Goal: Transaction & Acquisition: Purchase product/service

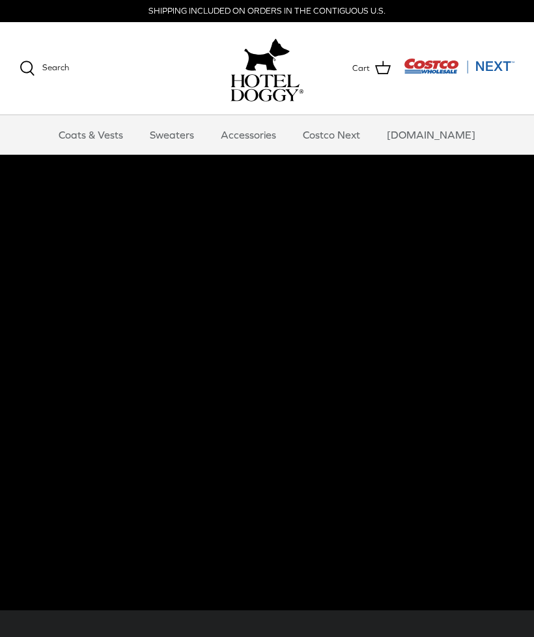
click at [100, 142] on link "Coats & Vests" at bounding box center [91, 134] width 88 height 39
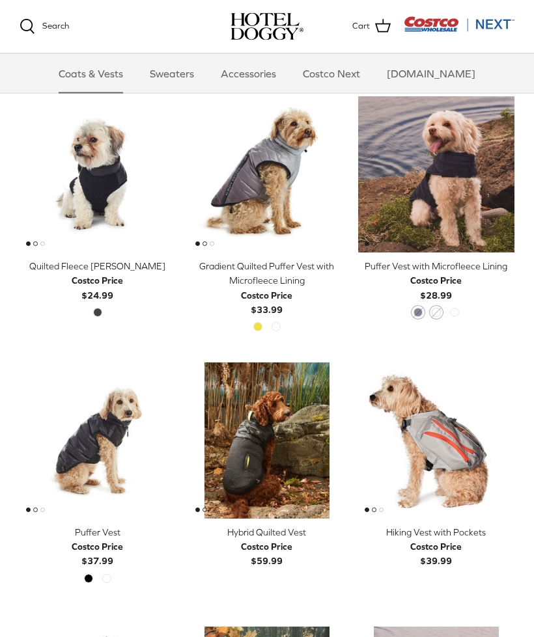
scroll to position [1368, 0]
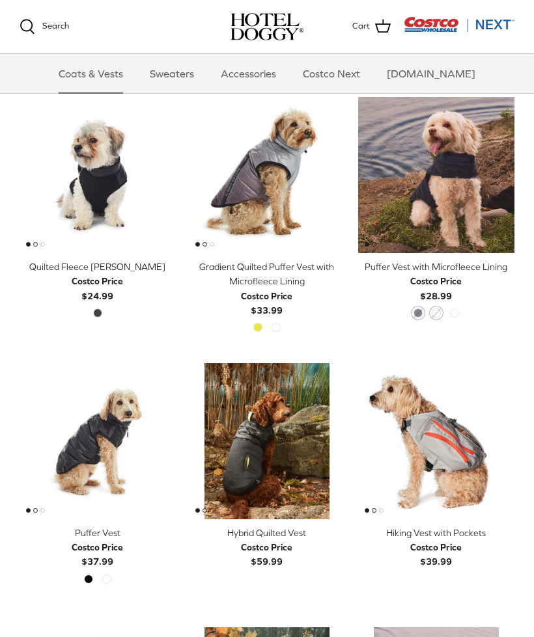
click at [59, 149] on img "Quilted Fleece Melton Vest" at bounding box center [98, 175] width 156 height 156
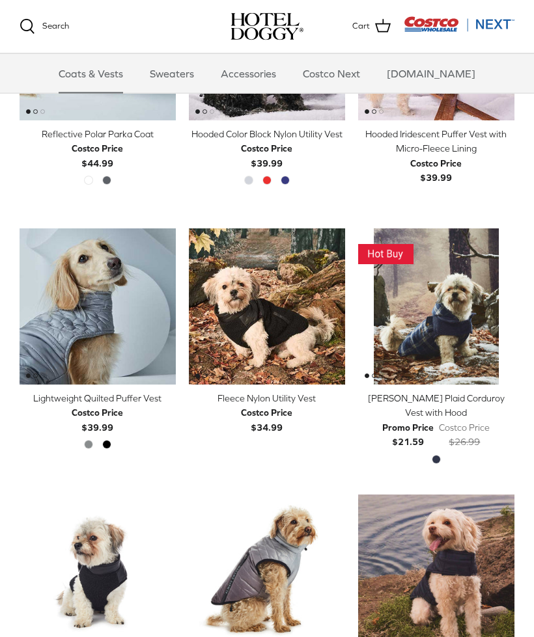
scroll to position [958, 0]
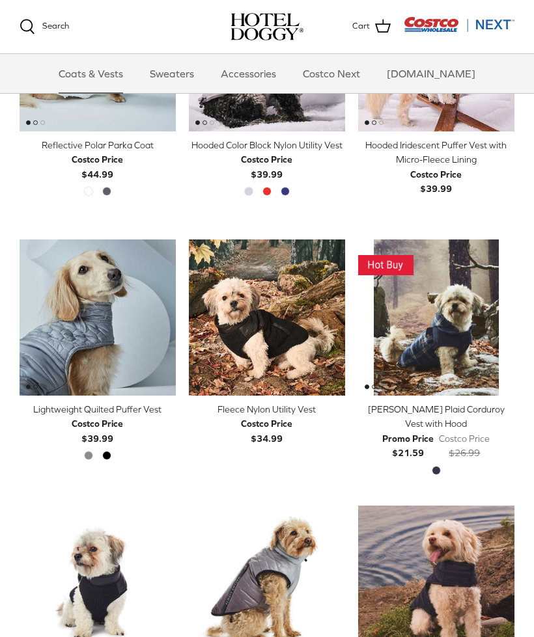
click at [452, 307] on img "Melton Plaid Corduroy Vest with Hood" at bounding box center [436, 318] width 156 height 156
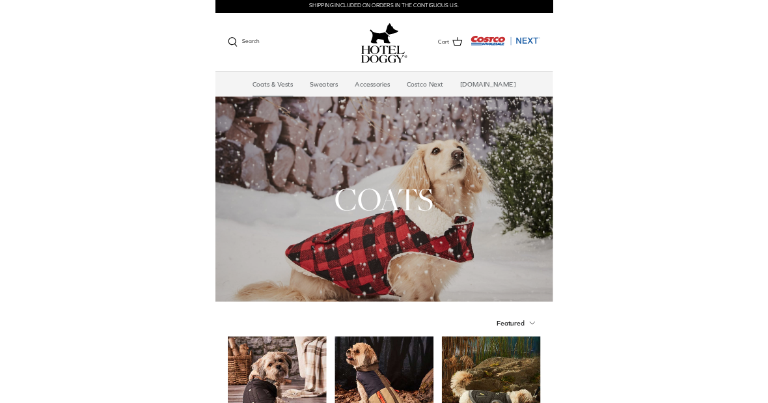
scroll to position [3, 0]
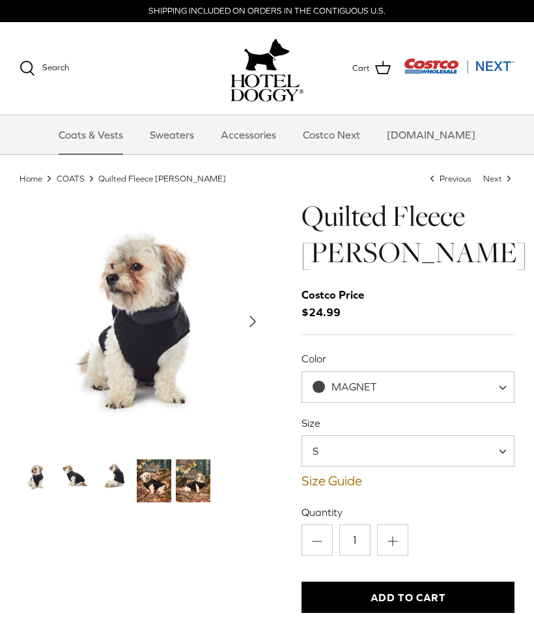
click at [119, 493] on link "Thumbnail Link" at bounding box center [115, 477] width 34 height 34
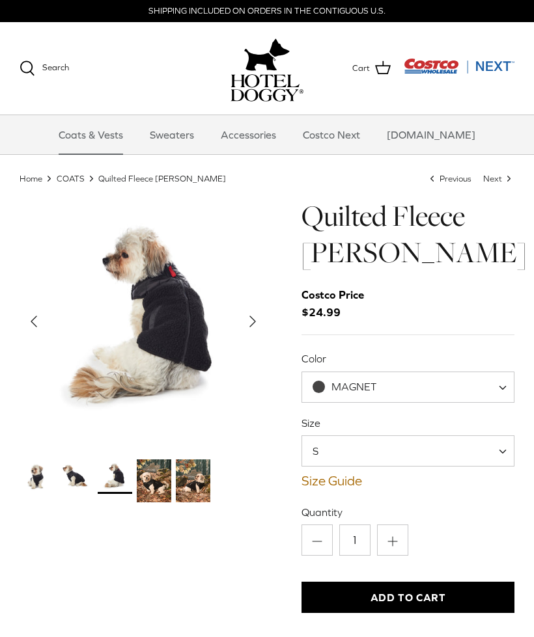
click at [73, 483] on img "Thumbnail Link" at bounding box center [76, 477] width 34 height 34
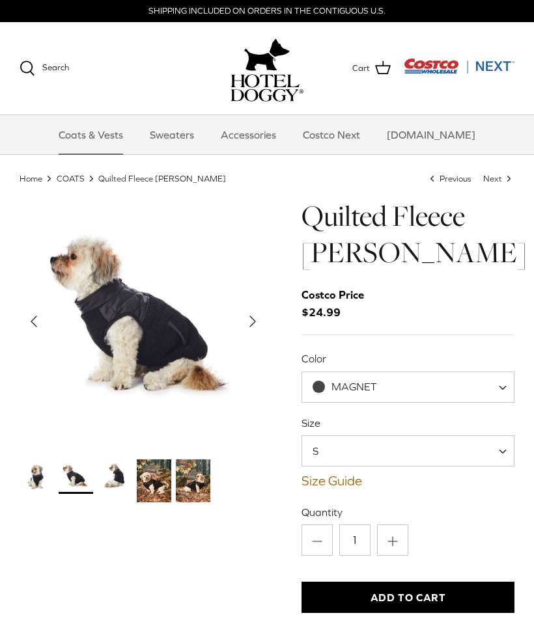
click at [255, 326] on icon "Right" at bounding box center [252, 321] width 21 height 21
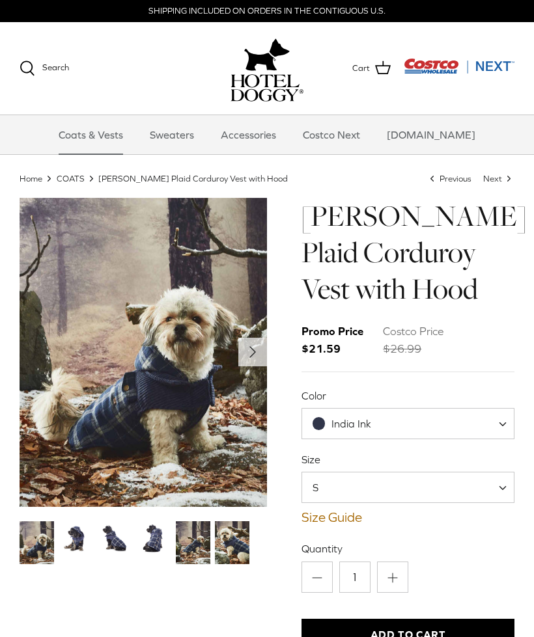
click at [70, 550] on img "Thumbnail Link" at bounding box center [76, 538] width 34 height 34
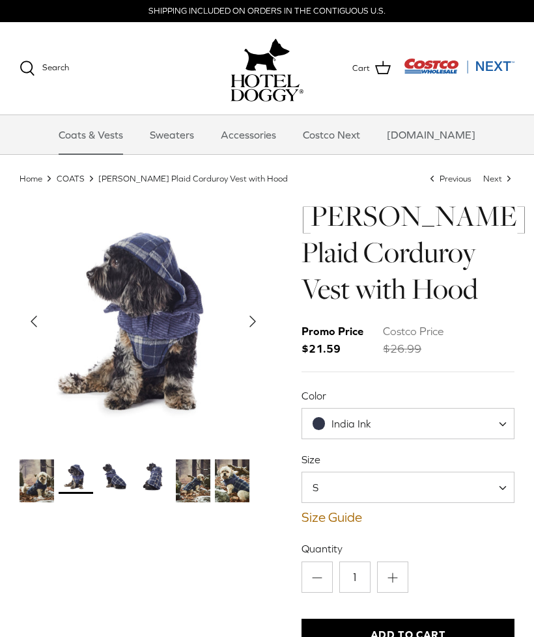
click at [249, 328] on icon "Right" at bounding box center [252, 321] width 21 height 21
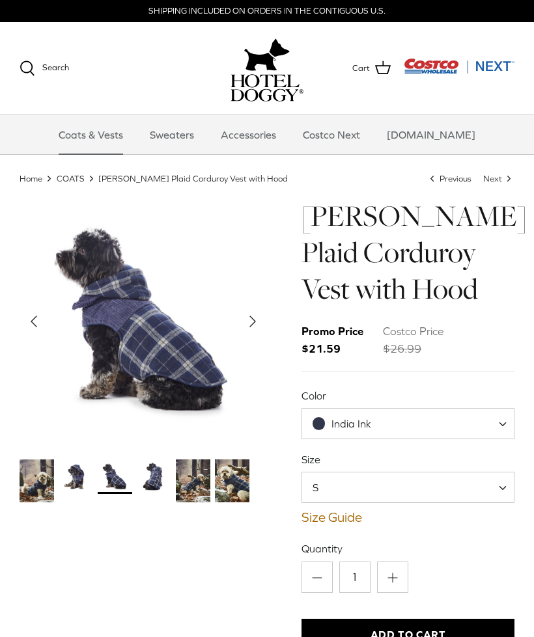
click at [252, 325] on polyline "Next" at bounding box center [252, 321] width 5 height 10
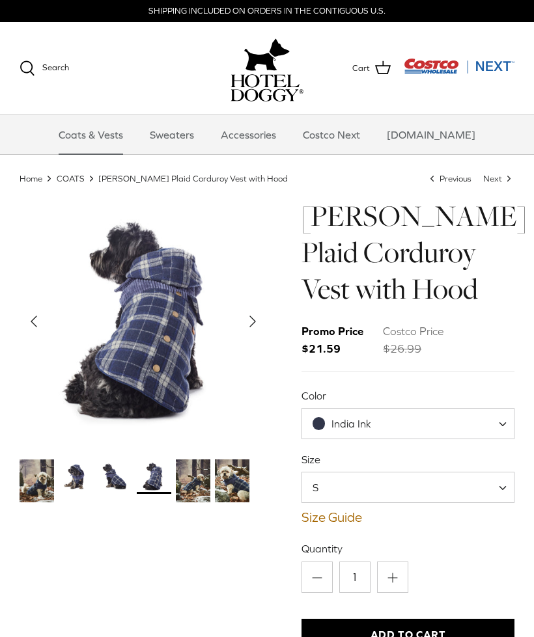
click at [251, 326] on polyline "Next" at bounding box center [252, 321] width 5 height 10
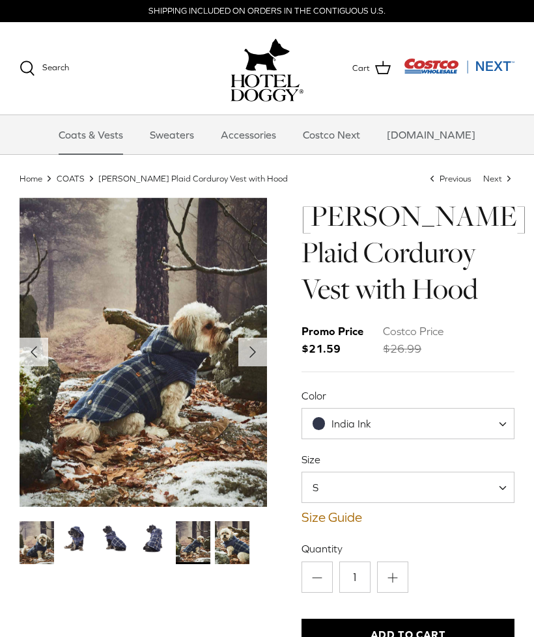
click at [254, 366] on button "Right" at bounding box center [252, 352] width 29 height 29
